Goal: Task Accomplishment & Management: Manage account settings

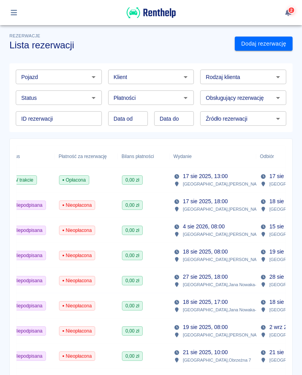
scroll to position [0, 209]
click at [129, 202] on span "0,00 zł" at bounding box center [132, 205] width 20 height 7
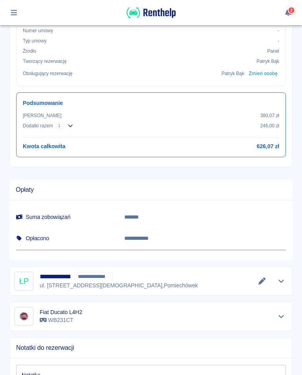
scroll to position [312, 0]
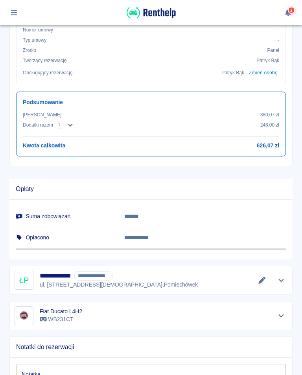
click at [258, 274] on icon "Edytuj dane" at bounding box center [262, 280] width 9 height 7
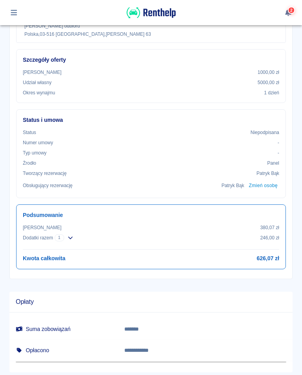
scroll to position [200, 0]
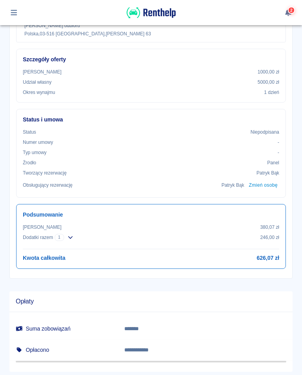
click at [71, 235] on icon "button" at bounding box center [70, 237] width 6 height 5
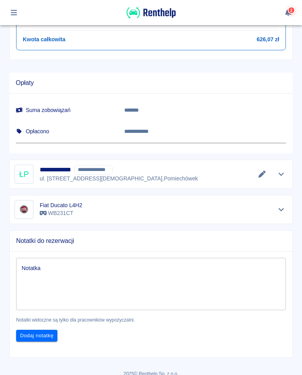
scroll to position [451, 0]
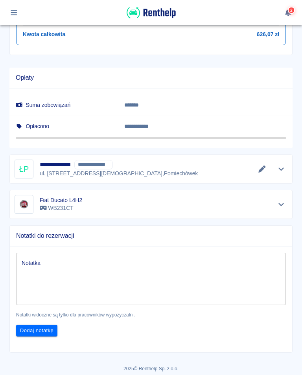
click at [266, 172] on button "Edytuj dane" at bounding box center [262, 169] width 13 height 11
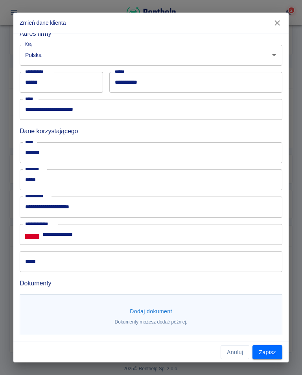
scroll to position [181, 0]
click at [161, 316] on button "Dodaj dokument" at bounding box center [151, 311] width 49 height 15
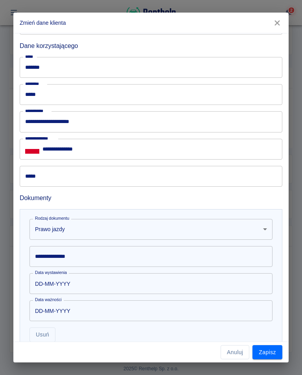
scroll to position [266, 0]
click at [301, 368] on div "**********" at bounding box center [151, 187] width 302 height 375
click at [63, 258] on div "**********" at bounding box center [151, 256] width 243 height 21
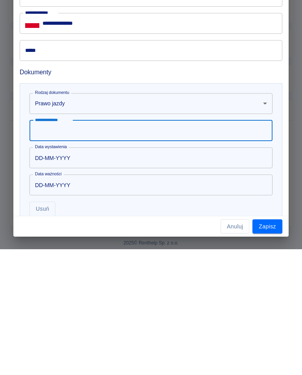
click at [62, 246] on input "**********" at bounding box center [151, 256] width 243 height 21
type input "**********"
click at [76, 273] on input "DD-MM-YYYY" at bounding box center [149, 283] width 238 height 21
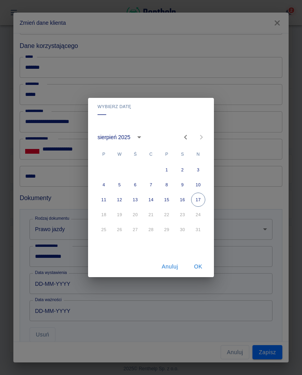
click at [137, 142] on button "calendar view is open, switch to year view" at bounding box center [139, 137] width 13 height 13
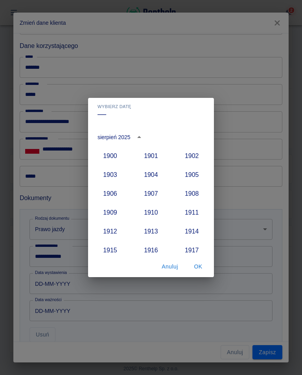
scroll to position [729, 0]
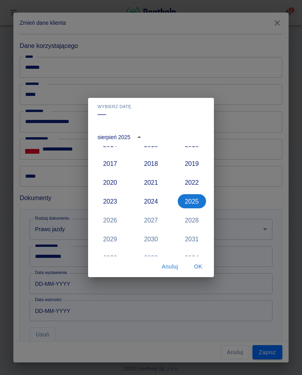
click at [151, 200] on button "2024" at bounding box center [151, 201] width 28 height 14
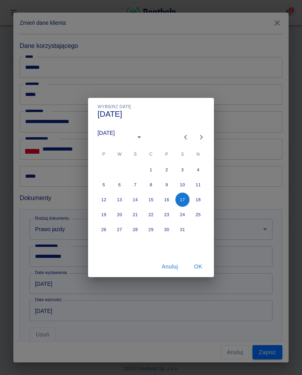
type input "[DATE]"
click at [188, 138] on icon "Previous month" at bounding box center [185, 137] width 9 height 9
click at [187, 138] on icon "Previous month" at bounding box center [185, 137] width 9 height 9
click at [186, 139] on icon "Previous month" at bounding box center [185, 137] width 3 height 5
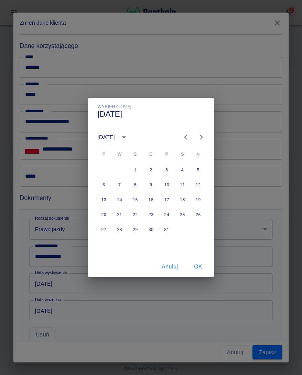
click at [184, 137] on icon "Previous month" at bounding box center [185, 137] width 9 height 9
click at [121, 184] on button "9" at bounding box center [120, 185] width 14 height 14
type input "[DATE]"
click at [200, 269] on button "OK" at bounding box center [198, 267] width 25 height 15
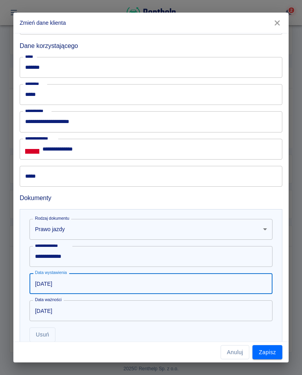
click at [73, 312] on input "[DATE]" at bounding box center [149, 311] width 238 height 21
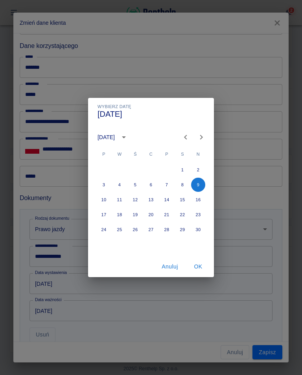
click at [129, 141] on icon "calendar view is open, switch to year view" at bounding box center [123, 137] width 9 height 9
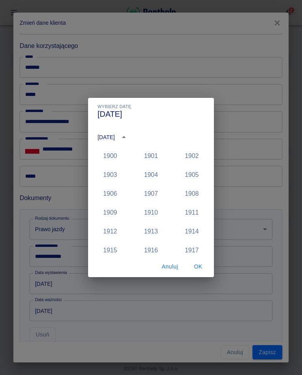
scroll to position [785, 0]
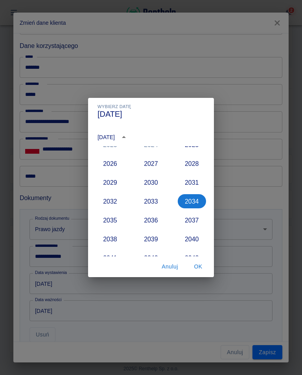
click at [155, 243] on button "2039" at bounding box center [151, 239] width 28 height 14
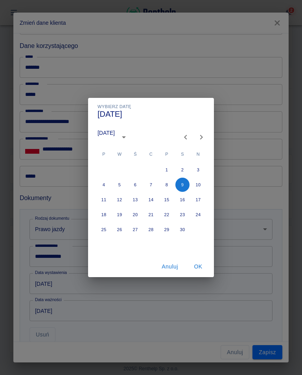
type input "[DATE]"
click at [200, 270] on button "OK" at bounding box center [198, 267] width 25 height 15
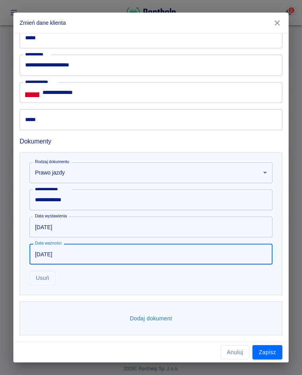
scroll to position [323, 0]
click at [271, 356] on button "Zapisz" at bounding box center [268, 352] width 30 height 15
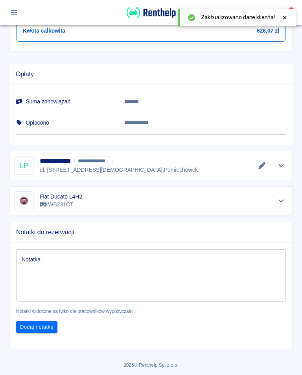
scroll to position [454, 0]
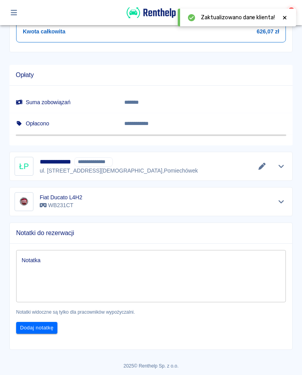
click at [264, 168] on icon "Edytuj dane" at bounding box center [262, 166] width 9 height 7
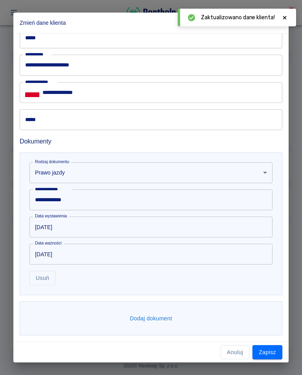
click at [160, 320] on button "Dodaj dokument" at bounding box center [151, 319] width 49 height 15
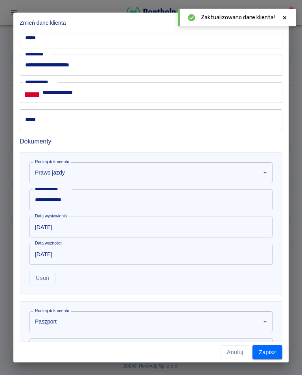
scroll to position [323, 0]
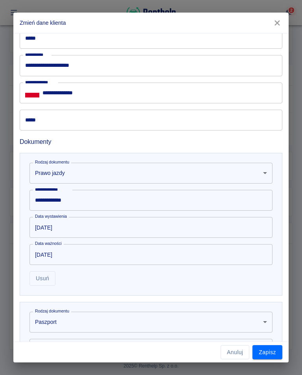
click at [263, 322] on body "Używamy plików Cookies, by zapewnić Ci najlepsze możliwe doświadczenie. Aby dow…" at bounding box center [151, 187] width 302 height 375
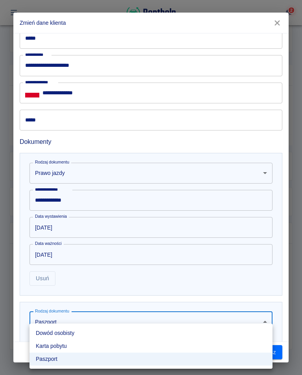
click at [70, 334] on li "Dowód osobisty" at bounding box center [151, 333] width 243 height 13
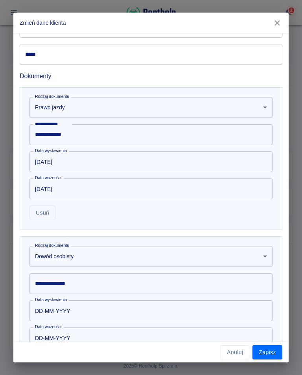
scroll to position [390, 0]
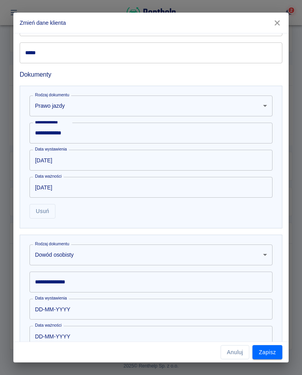
click at [69, 284] on div "**********" at bounding box center [151, 282] width 243 height 21
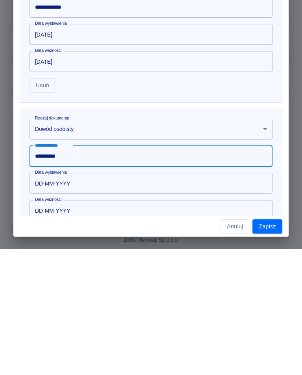
type input "**********"
click at [82, 299] on input "DD-MM-YYYY" at bounding box center [149, 309] width 238 height 21
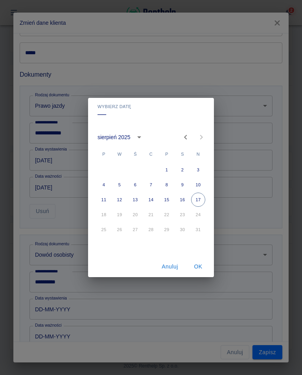
click at [139, 137] on icon "calendar view is open, switch to year view" at bounding box center [139, 137] width 9 height 9
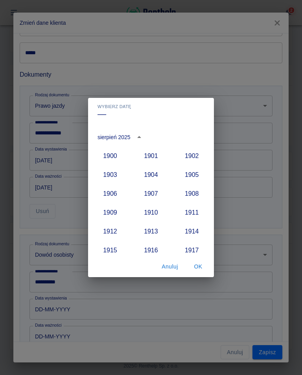
scroll to position [729, 0]
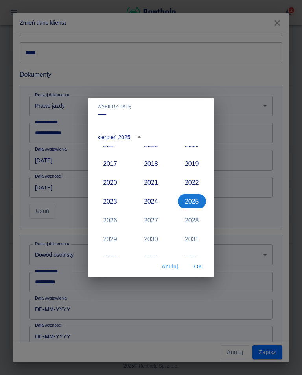
click at [115, 165] on button "2017" at bounding box center [110, 164] width 28 height 14
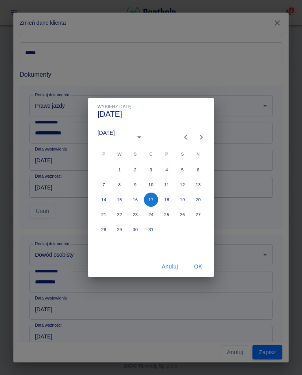
type input "[DATE]"
click at [184, 138] on icon "Previous month" at bounding box center [185, 137] width 9 height 9
click at [186, 140] on icon "Previous month" at bounding box center [185, 137] width 9 height 9
click at [134, 185] on button "7" at bounding box center [135, 185] width 14 height 14
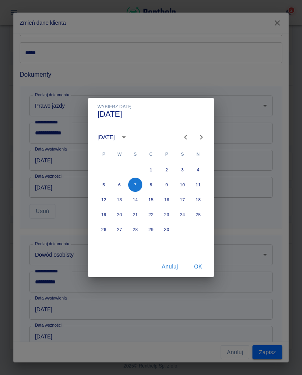
type input "[DATE]"
click at [201, 270] on button "OK" at bounding box center [198, 267] width 25 height 15
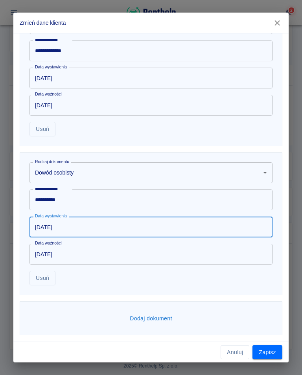
scroll to position [472, 0]
click at [273, 357] on button "Zapisz" at bounding box center [268, 352] width 30 height 15
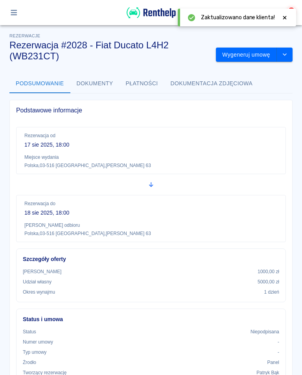
scroll to position [0, 0]
click at [263, 54] on button "Wygeneruj umowę" at bounding box center [246, 55] width 61 height 15
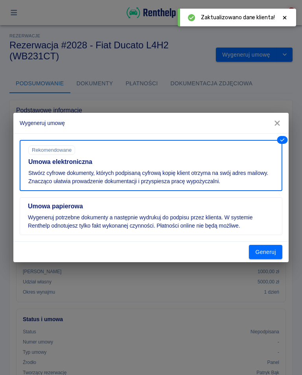
scroll to position [0, 0]
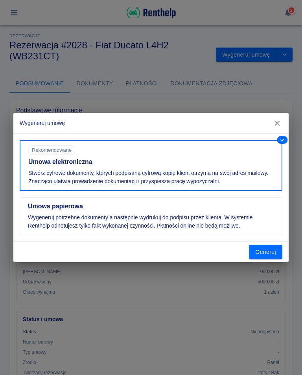
click at [271, 250] on button "Generuj" at bounding box center [265, 252] width 33 height 15
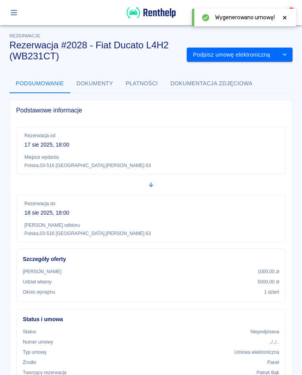
click at [257, 59] on button "Podpisz umowę elektroniczną" at bounding box center [232, 55] width 90 height 15
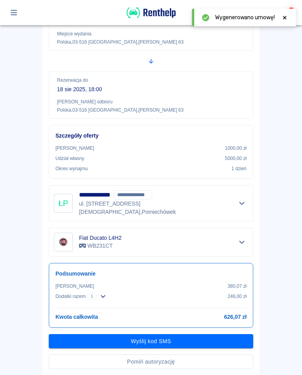
scroll to position [105, 0]
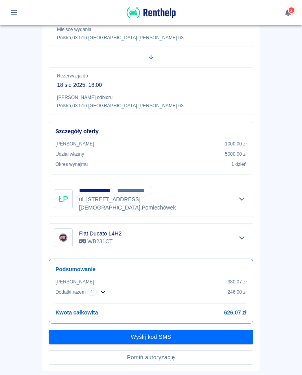
click at [158, 335] on button "Wyślij kod SMS" at bounding box center [151, 337] width 205 height 15
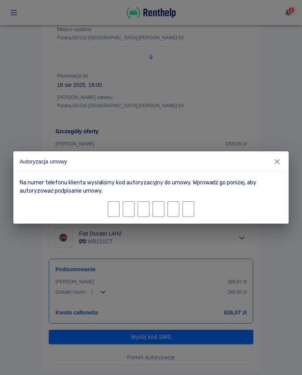
click at [111, 205] on input "Character 1." at bounding box center [114, 209] width 12 height 16
type input "4"
type input "0"
type input "5"
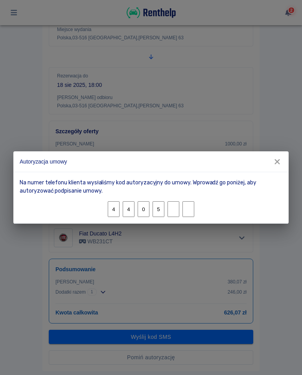
type input "8"
type input "0"
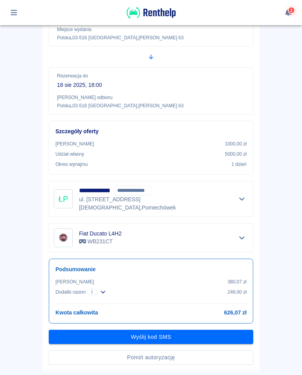
scroll to position [98, 0]
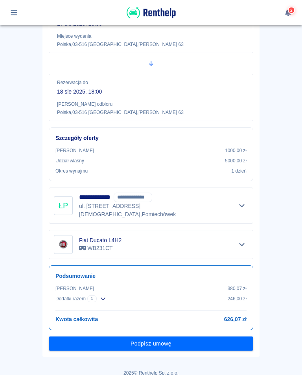
click at [152, 338] on button "Podpisz umowę" at bounding box center [151, 344] width 205 height 15
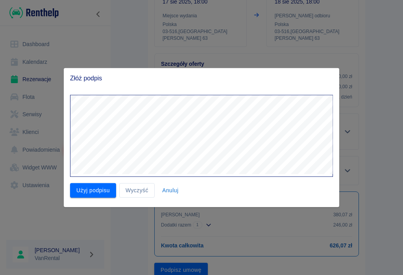
click at [99, 188] on button "Użyj podpisu" at bounding box center [93, 190] width 46 height 15
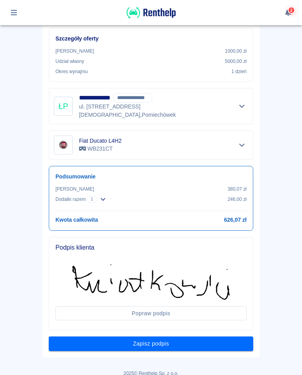
scroll to position [198, 0]
click at [151, 337] on button "Zapisz podpis" at bounding box center [151, 344] width 205 height 15
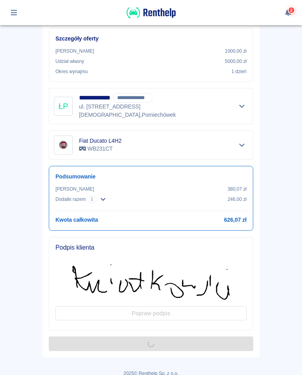
scroll to position [0, 0]
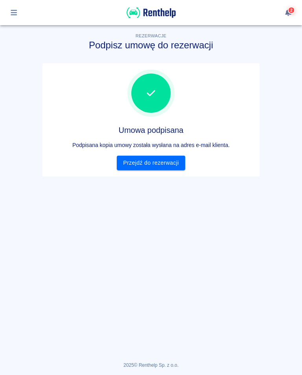
click at [152, 162] on link "Przejdź do rezerwacji" at bounding box center [151, 163] width 68 height 15
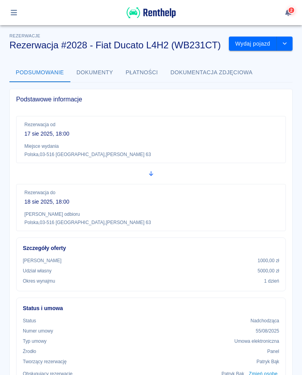
click at [254, 47] on button "Wydaj pojazd" at bounding box center [253, 44] width 48 height 15
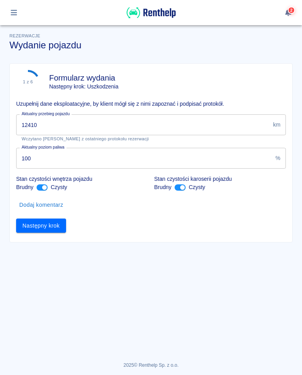
click at [41, 126] on input "12410" at bounding box center [143, 124] width 254 height 21
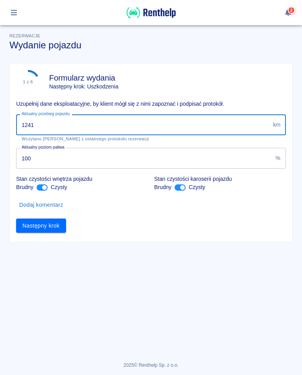
type input "12411"
click at [50, 232] on button "Następny krok" at bounding box center [41, 226] width 50 height 15
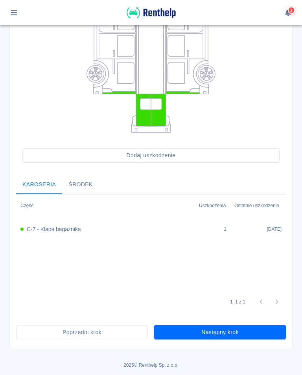
scroll to position [152, 0]
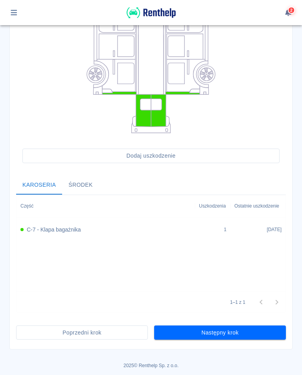
click at [225, 332] on button "Następny krok" at bounding box center [220, 333] width 132 height 15
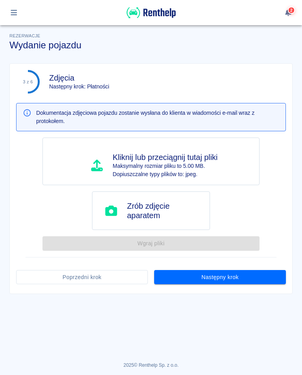
scroll to position [0, 0]
click at [226, 278] on button "Następny krok" at bounding box center [220, 277] width 132 height 15
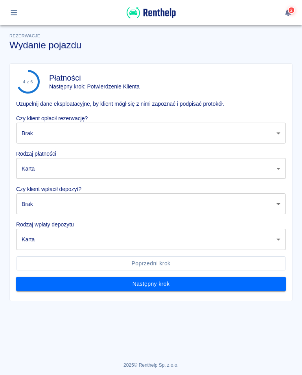
click at [38, 136] on body "Używamy plików Cookies, by zapewnić Ci najlepsze możliwe doświadczenie. Aby dow…" at bounding box center [151, 187] width 302 height 375
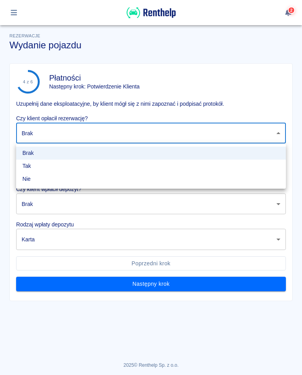
click at [31, 168] on li "Tak" at bounding box center [151, 166] width 270 height 13
type input "true"
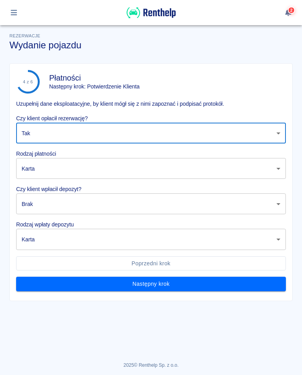
click at [37, 205] on body "Używamy plików Cookies, by zapewnić Ci najlepsze możliwe doświadczenie. Aby dow…" at bounding box center [151, 187] width 302 height 375
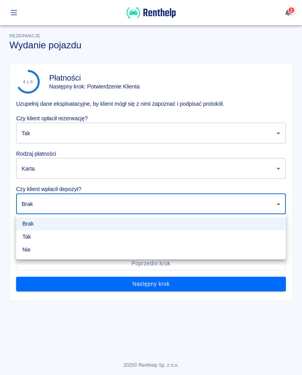
click at [27, 237] on li "Tak" at bounding box center [151, 237] width 270 height 13
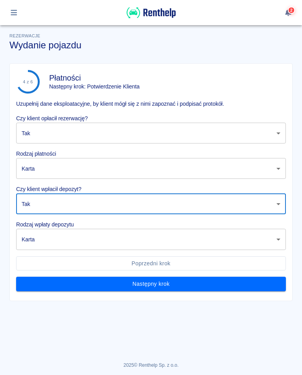
type input "true"
click at [45, 236] on body "Używamy plików Cookies, by zapewnić Ci najlepsze możliwe doświadczenie. Aby dow…" at bounding box center [151, 187] width 302 height 375
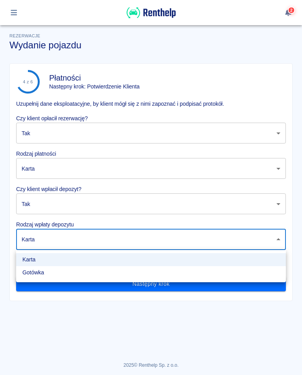
click at [40, 275] on li "Gotówka" at bounding box center [151, 272] width 270 height 13
type input "cash"
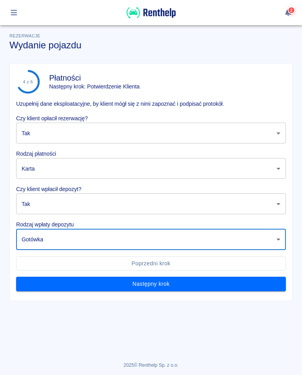
click at [150, 285] on button "Następny krok" at bounding box center [151, 284] width 270 height 15
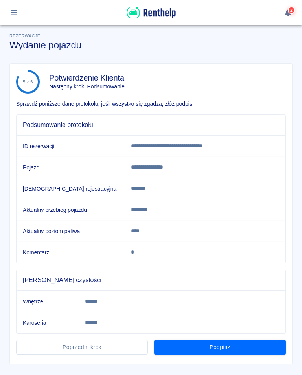
click at [223, 344] on button "Podpisz" at bounding box center [220, 347] width 132 height 15
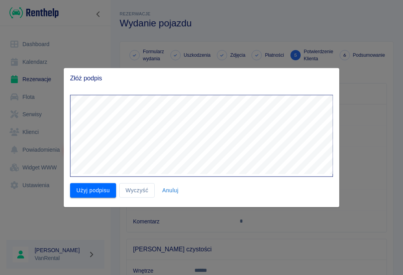
click at [87, 193] on button "Użyj podpisu" at bounding box center [93, 190] width 46 height 15
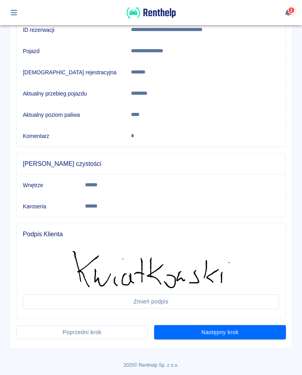
scroll to position [116, 0]
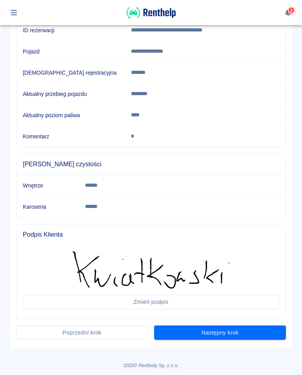
click at [224, 334] on button "Następny krok" at bounding box center [220, 333] width 132 height 15
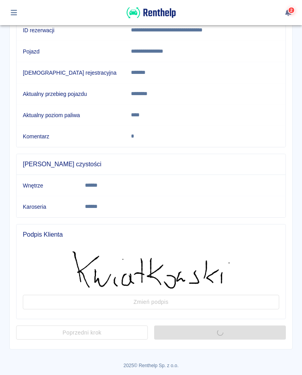
scroll to position [0, 0]
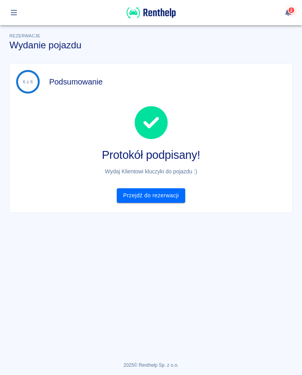
click at [19, 13] on button "button" at bounding box center [13, 12] width 15 height 13
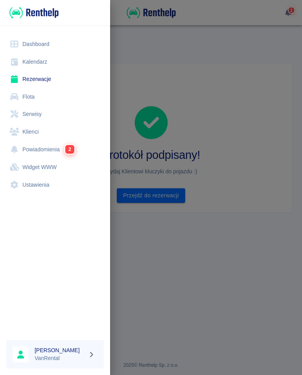
click at [48, 80] on link "Rezerwacje" at bounding box center [55, 79] width 98 height 18
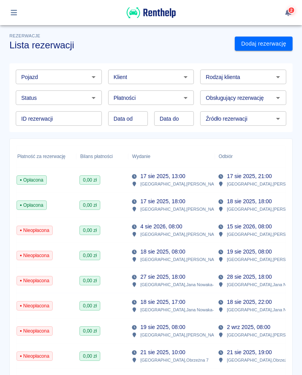
scroll to position [0, 252]
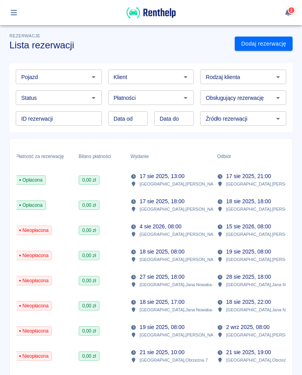
click at [89, 185] on div "0,00 zł" at bounding box center [89, 179] width 21 height 9
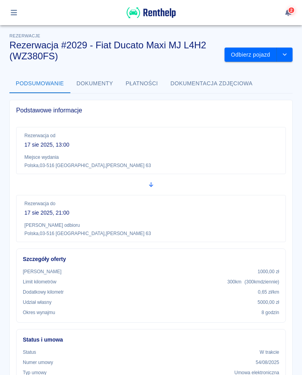
click at [256, 52] on button "Odbierz pojazd" at bounding box center [251, 55] width 52 height 15
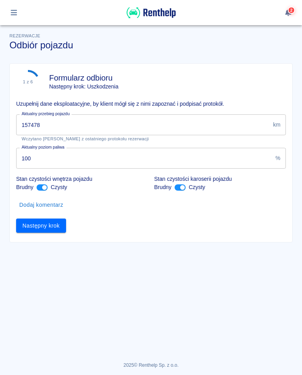
click at [51, 122] on input "157478" at bounding box center [143, 124] width 254 height 21
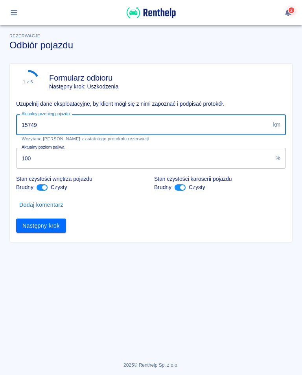
type input "157495"
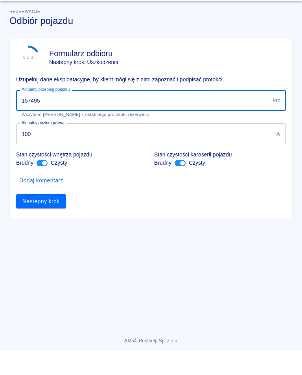
click at [49, 219] on button "Następny krok" at bounding box center [41, 226] width 50 height 15
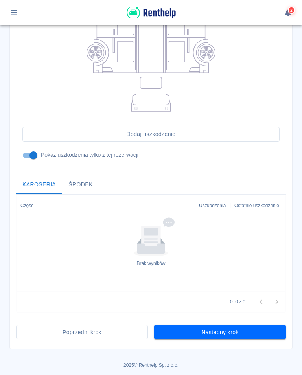
scroll to position [173, 0]
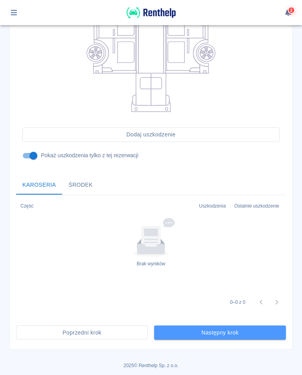
click at [218, 332] on button "Następny krok" at bounding box center [220, 333] width 132 height 15
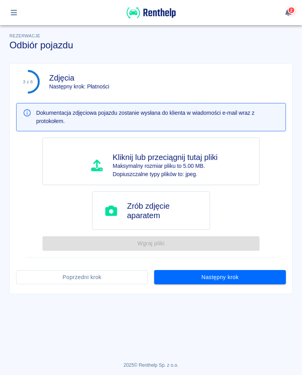
click at [220, 277] on button "Następny krok" at bounding box center [220, 277] width 132 height 15
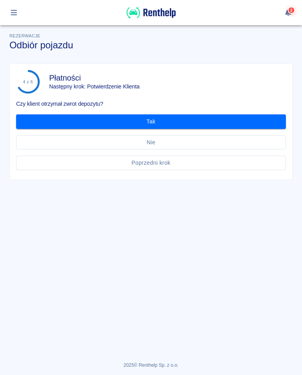
click at [152, 123] on button "Tak" at bounding box center [151, 121] width 270 height 15
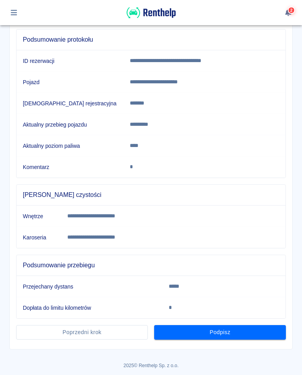
scroll to position [85, 0]
click at [221, 333] on button "Podpisz" at bounding box center [220, 332] width 132 height 15
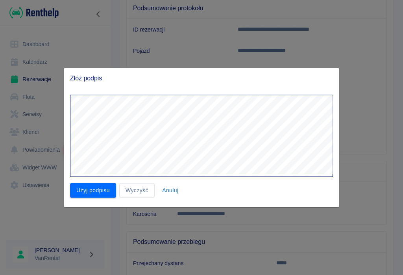
click at [83, 191] on button "Użyj podpisu" at bounding box center [93, 190] width 46 height 15
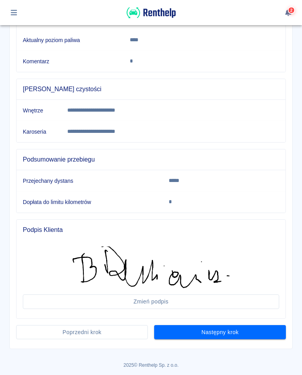
click at [221, 336] on button "Następny krok" at bounding box center [220, 332] width 132 height 15
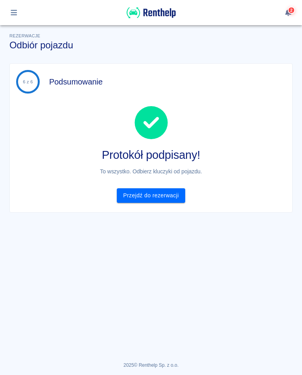
scroll to position [0, 0]
click at [13, 13] on icon "button" at bounding box center [14, 13] width 6 height 6
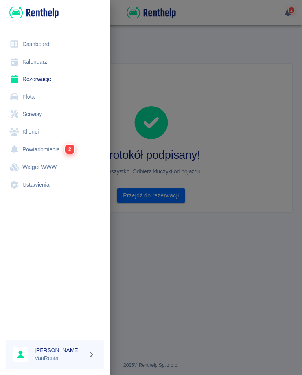
click at [43, 61] on link "Kalendarz" at bounding box center [55, 62] width 98 height 18
